Goal: Information Seeking & Learning: Check status

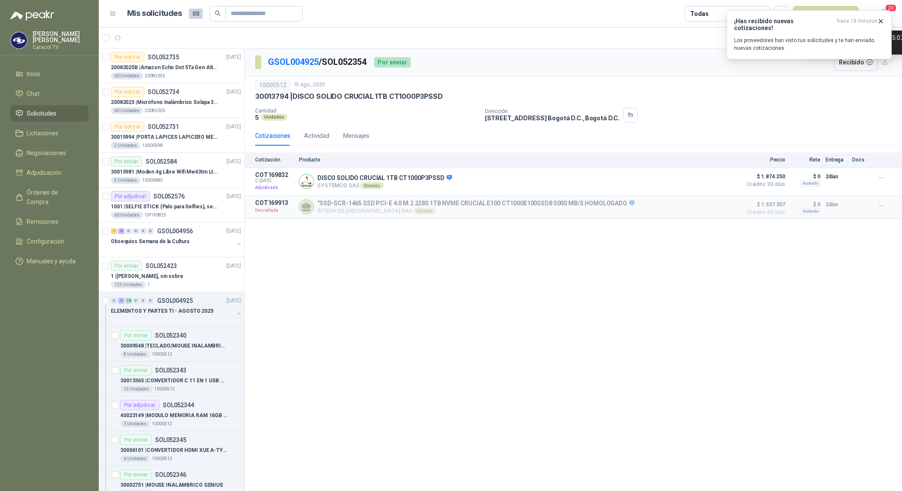
click at [789, 39] on p "Los proveedores han visto tus solicitudes y te han enviado nuevas cotizaciones." at bounding box center [809, 44] width 150 height 15
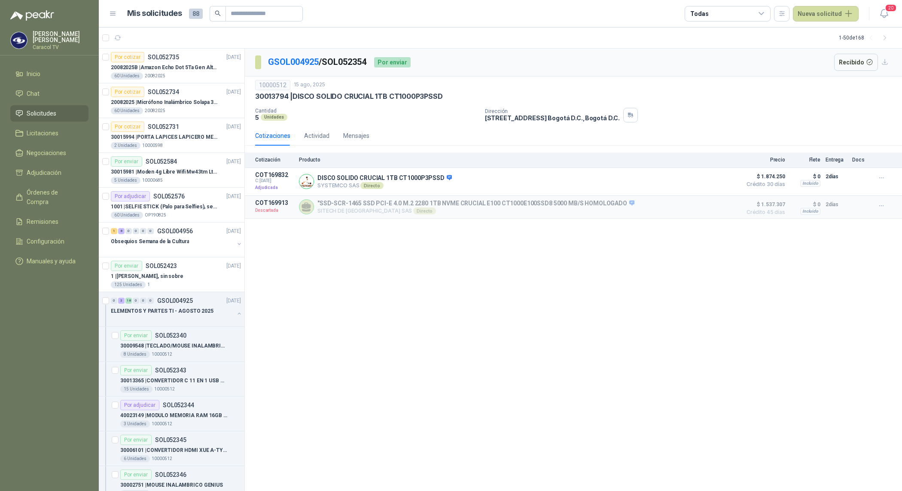
click at [316, 261] on div "GSOL004925 / SOL052354 Por enviar Recibido 10000512 [DATE] 30013794 | DISCO SO…" at bounding box center [573, 270] width 657 height 443
click at [177, 323] on div at bounding box center [172, 319] width 123 height 7
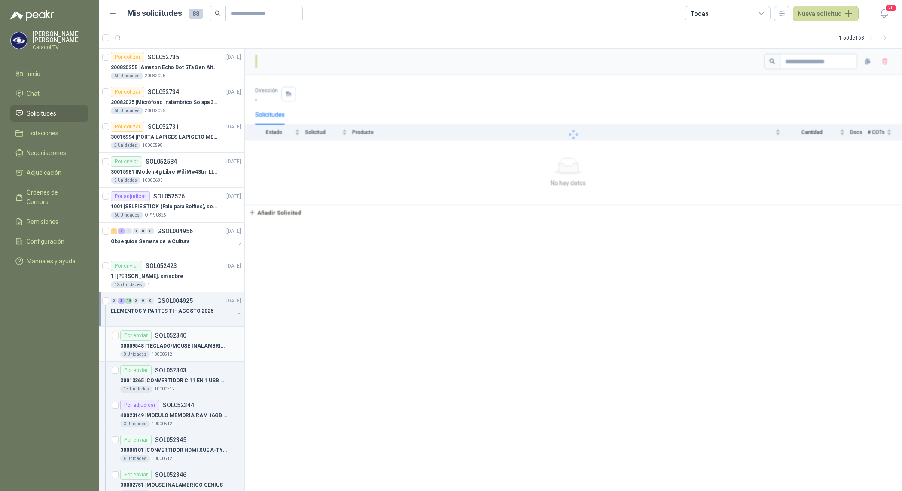
click at [177, 348] on p "30009548 | TECLADO/MOUSE INALAMBRICO LOGITECH MK270" at bounding box center [173, 346] width 107 height 8
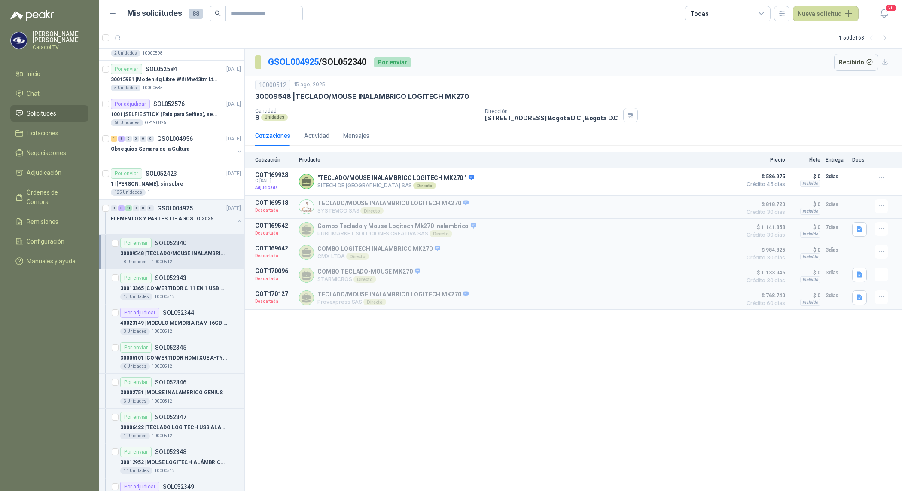
scroll to position [125, 0]
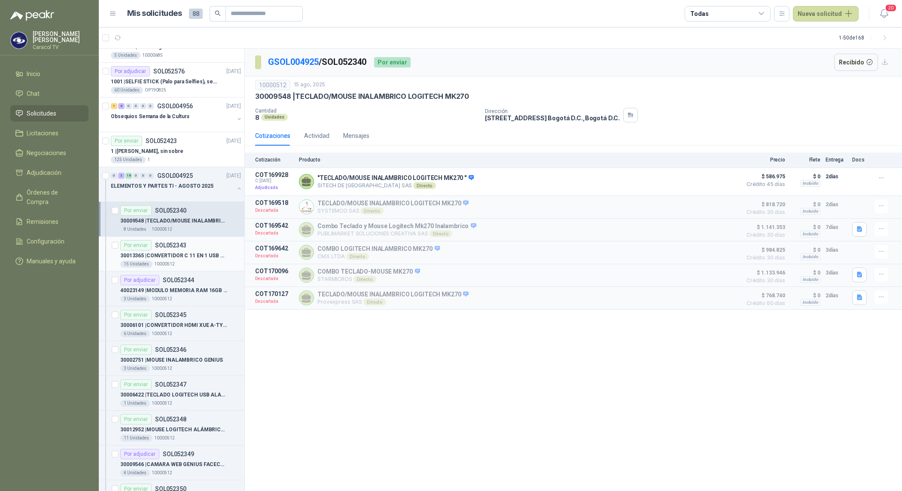
click at [194, 256] on p "30013365 | CONVERTIDOR C 11 EN 1 USB RJ45 XUE" at bounding box center [173, 256] width 107 height 8
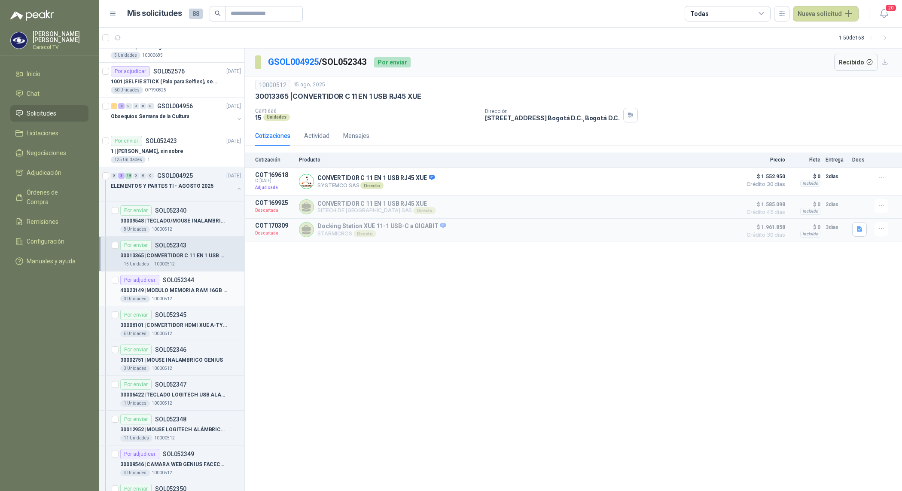
click at [194, 296] on div "3 Unidades 10000512" at bounding box center [180, 298] width 121 height 7
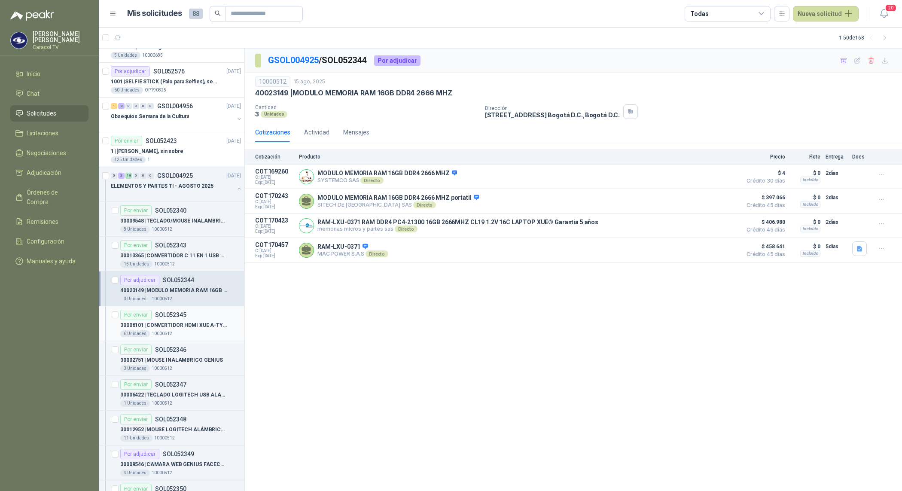
click at [185, 327] on p "30006101 | CONVERTIDOR HDMI XUE A-TYPE A VGA AG6200" at bounding box center [173, 325] width 107 height 8
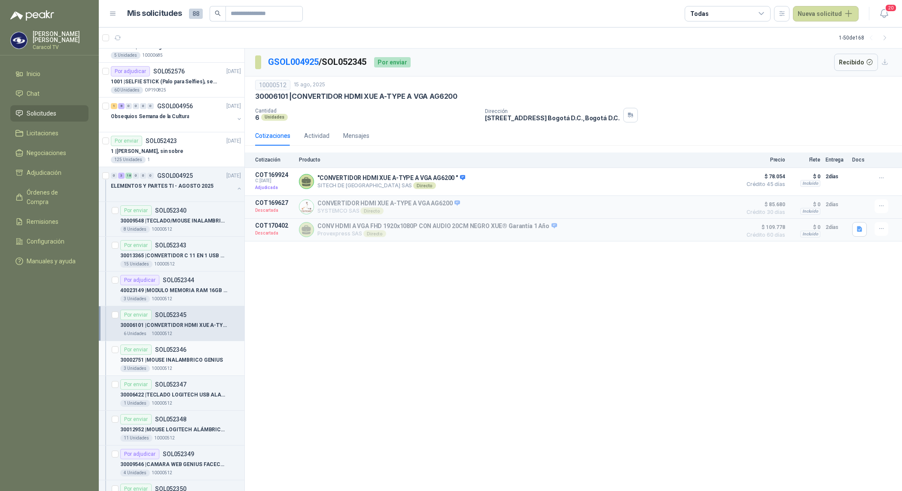
click at [182, 370] on div "3 Unidades 10000512" at bounding box center [180, 368] width 121 height 7
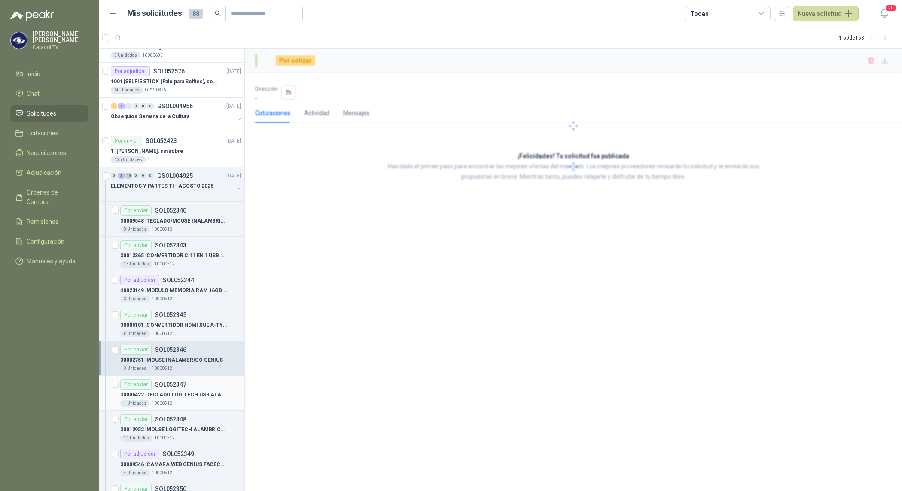
click at [185, 395] on p "30006422 | TECLADO LOGITECH USB ALAMBRICO" at bounding box center [173, 395] width 107 height 8
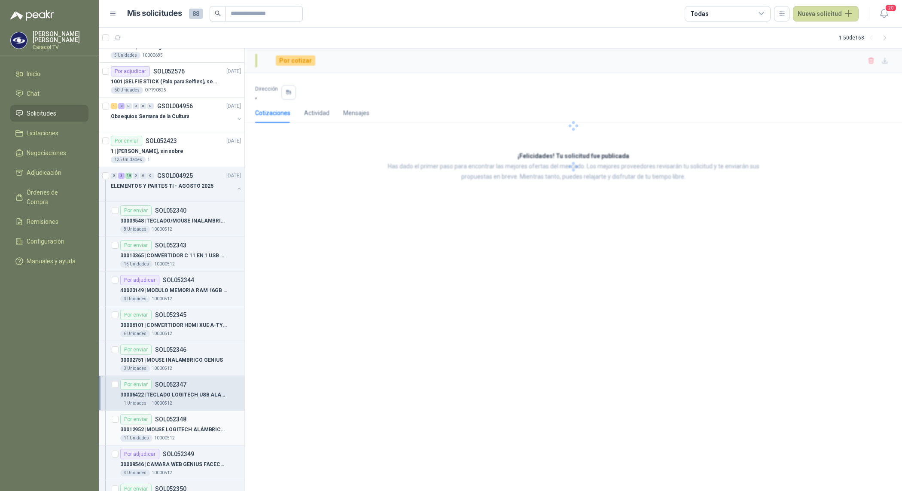
click at [180, 424] on div "Por enviar SOL052348" at bounding box center [153, 419] width 66 height 10
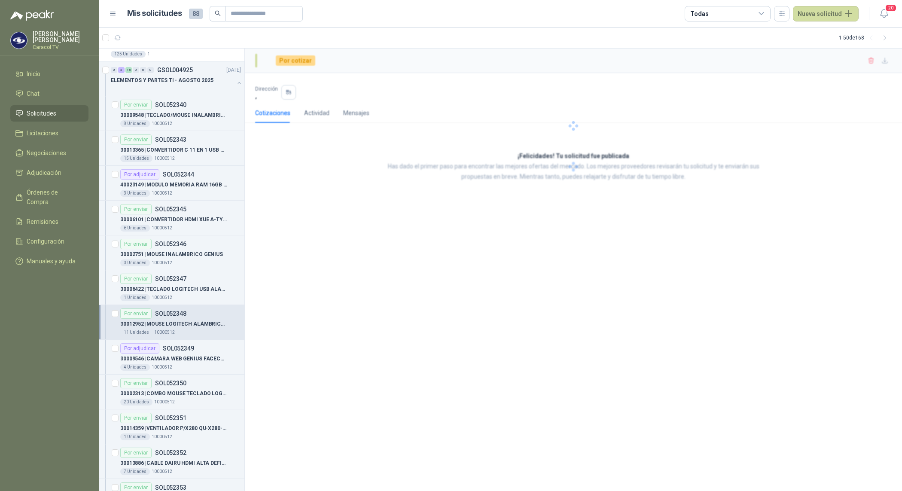
scroll to position [250, 0]
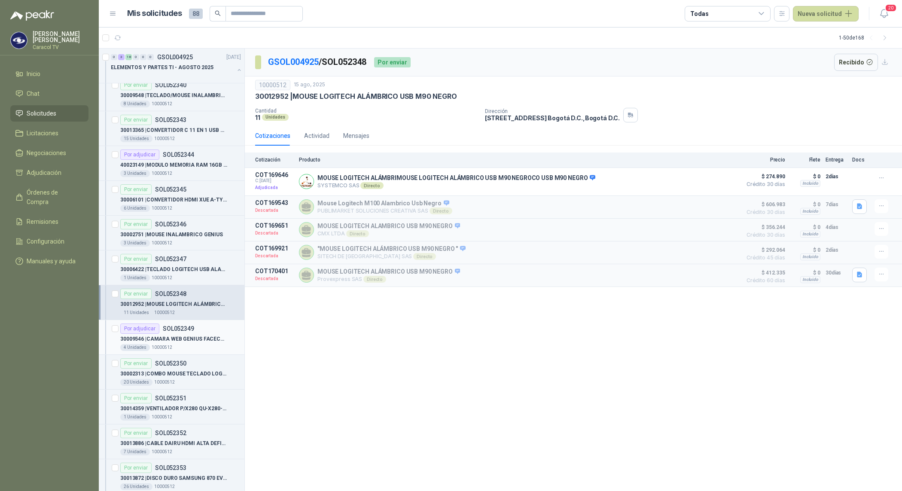
click at [187, 348] on div "4 Unidades 10000512" at bounding box center [180, 347] width 121 height 7
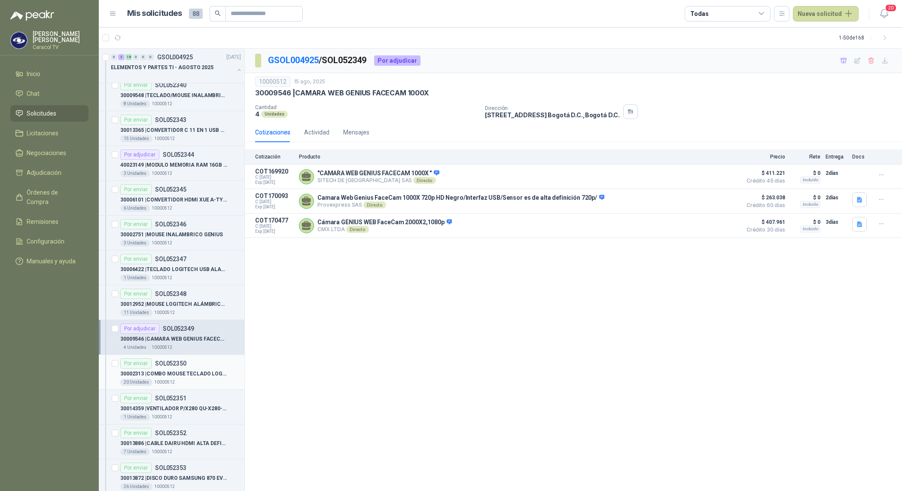
click at [181, 381] on div "20 Unidades 10000512" at bounding box center [180, 382] width 121 height 7
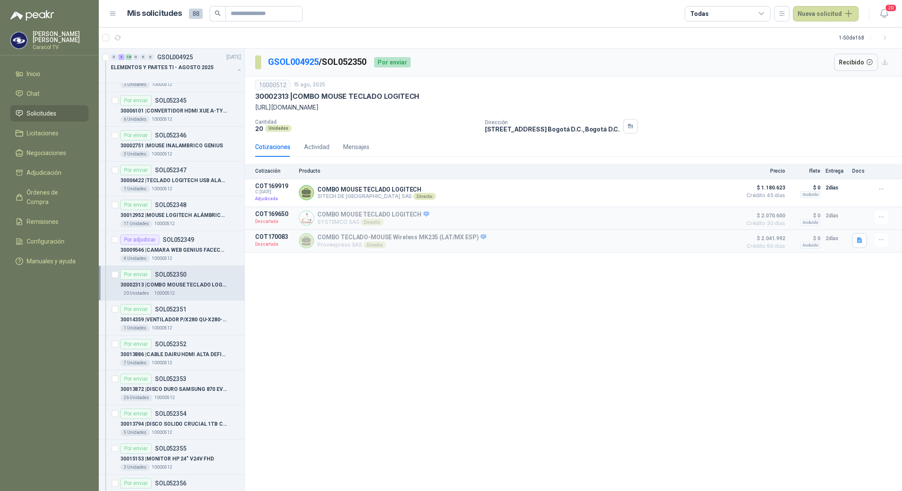
scroll to position [376, 0]
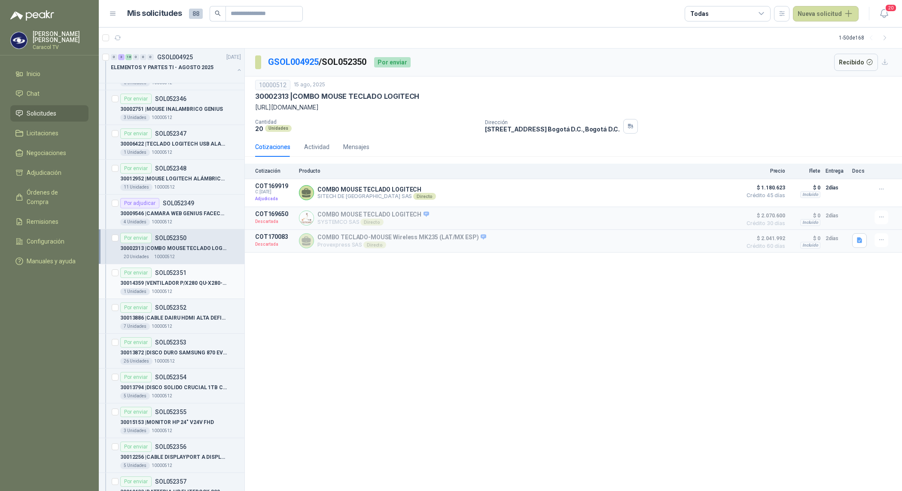
click at [192, 284] on p "30014359 | VENTILADOR P/X280 QU-X280-FAN QUETTERLEE" at bounding box center [173, 283] width 107 height 8
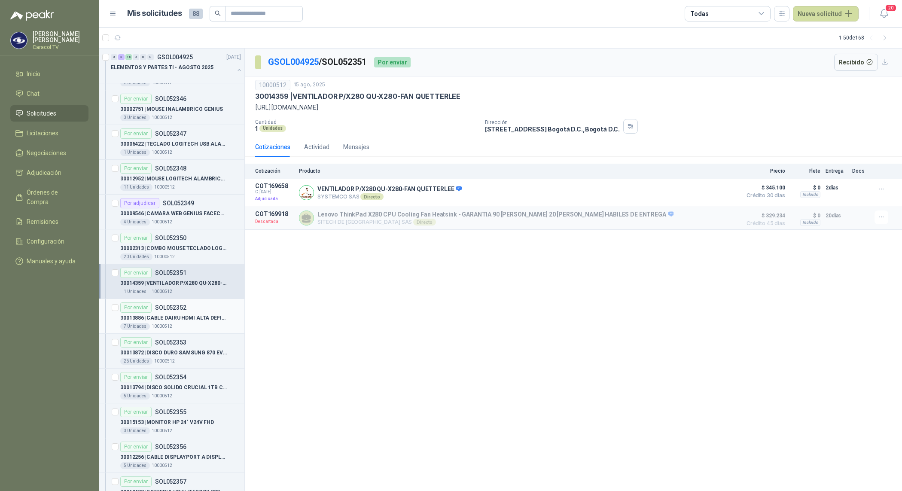
click at [182, 316] on p "30013886 | CABLE DAIRU HDMI ALTA DEFINICIÓN 4K 2M" at bounding box center [173, 318] width 107 height 8
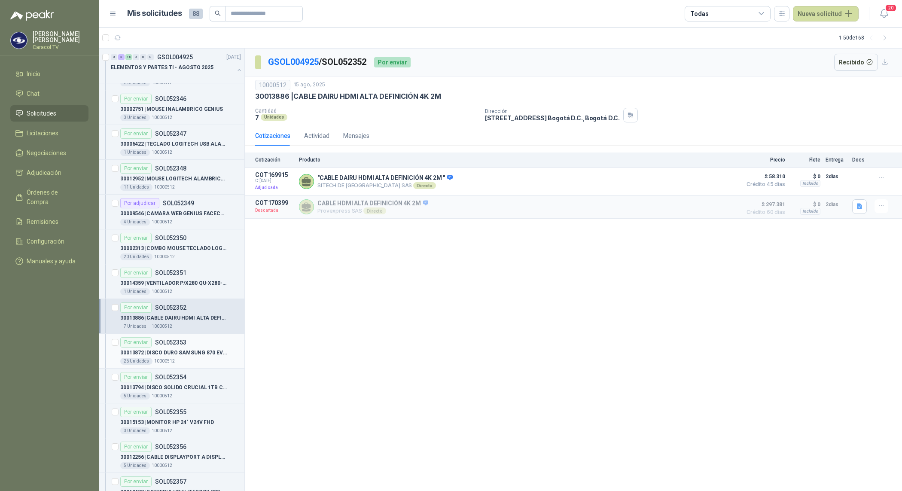
click at [183, 356] on p "30013872 | DISCO DURO SAMSUNG 870 EVO MZ-77E1T0 1TB" at bounding box center [173, 353] width 107 height 8
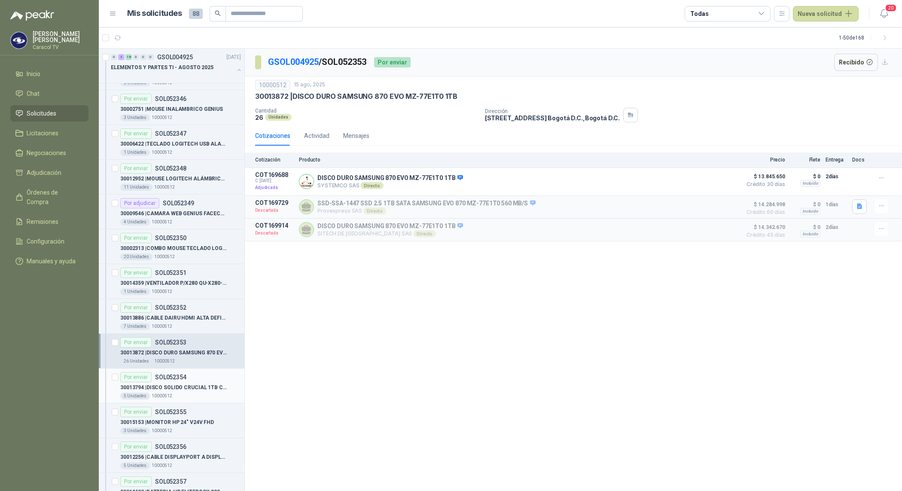
click at [183, 385] on p "30013794 | DISCO SOLIDO CRUCIAL 1TB CT1000P3PSSD" at bounding box center [173, 387] width 107 height 8
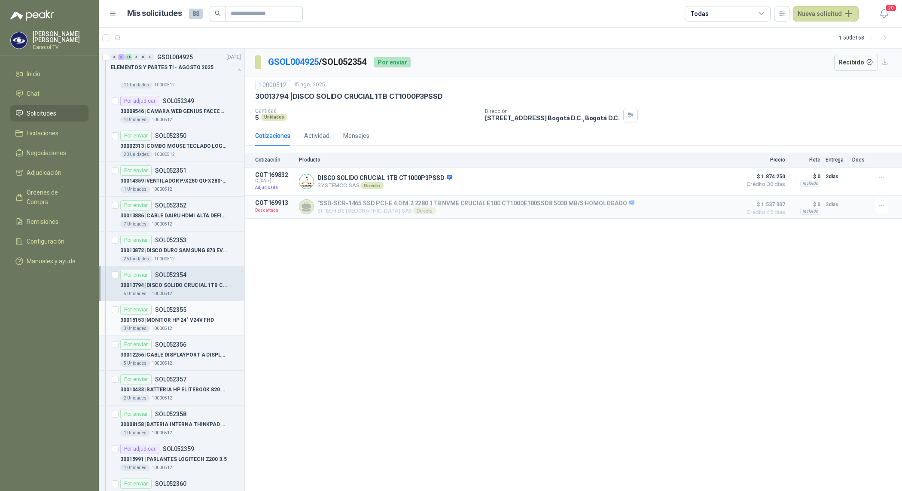
scroll to position [501, 0]
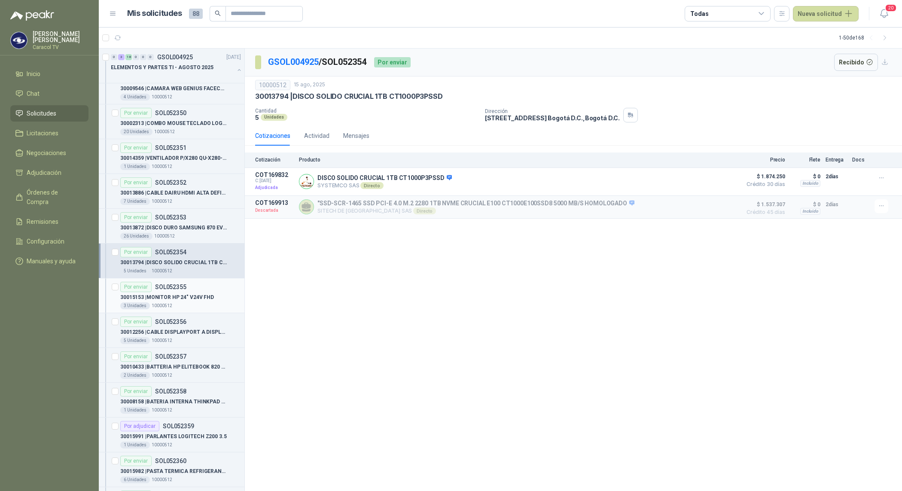
click at [181, 296] on p "30015153 | MONITOR HP 24" V24V FHD" at bounding box center [167, 297] width 94 height 8
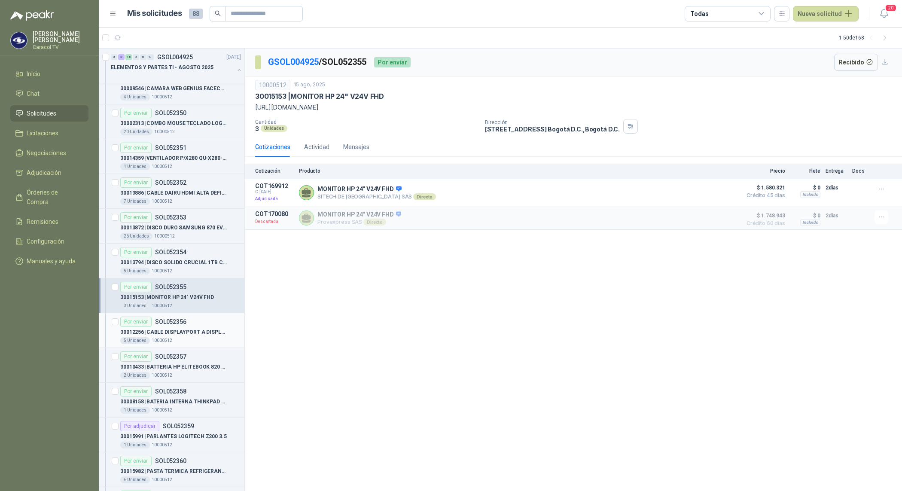
click at [175, 322] on p "SOL052356" at bounding box center [170, 322] width 31 height 6
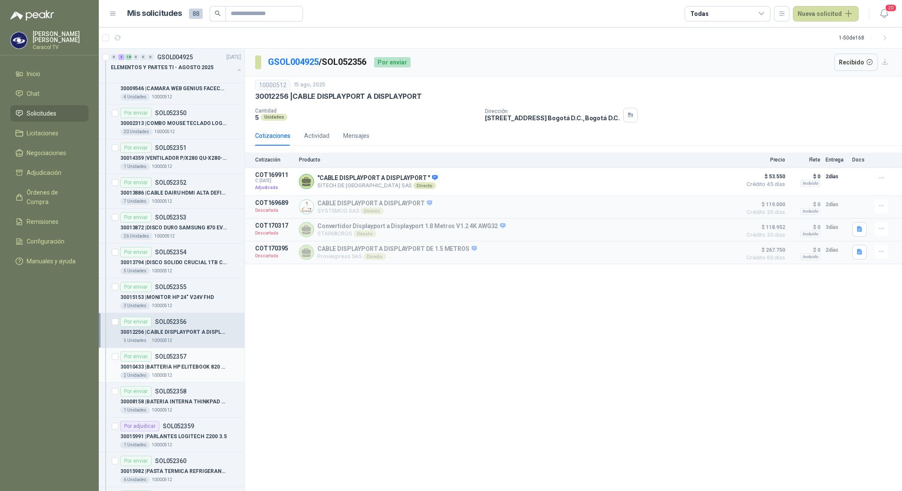
click at [170, 371] on p "30010433 | BATTERIA HP ELITEBOOK 820 G3 800514-001" at bounding box center [173, 367] width 107 height 8
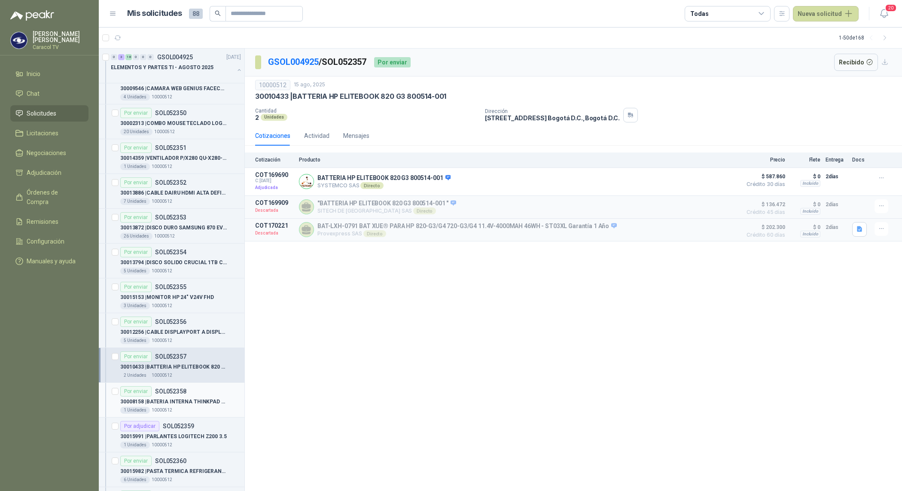
click at [169, 396] on div "Por enviar SOL052358" at bounding box center [153, 391] width 66 height 10
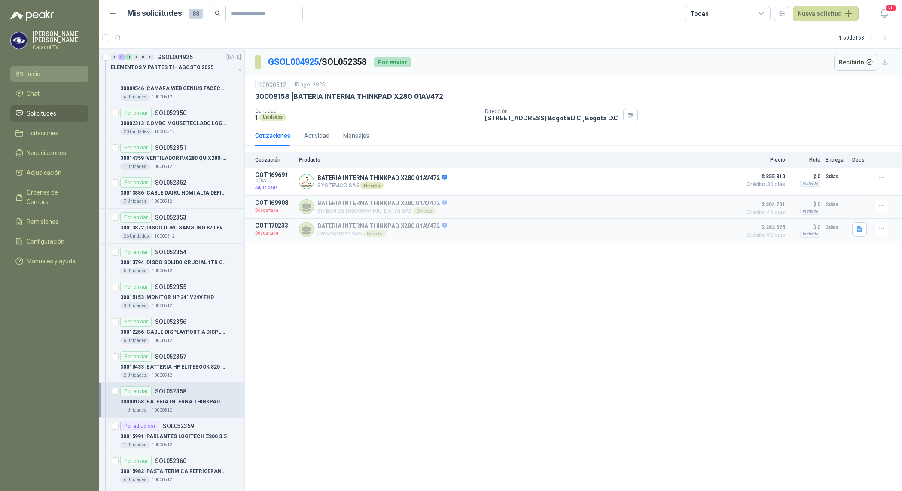
click at [41, 74] on li "Inicio" at bounding box center [49, 73] width 68 height 9
